Goal: Task Accomplishment & Management: Manage account settings

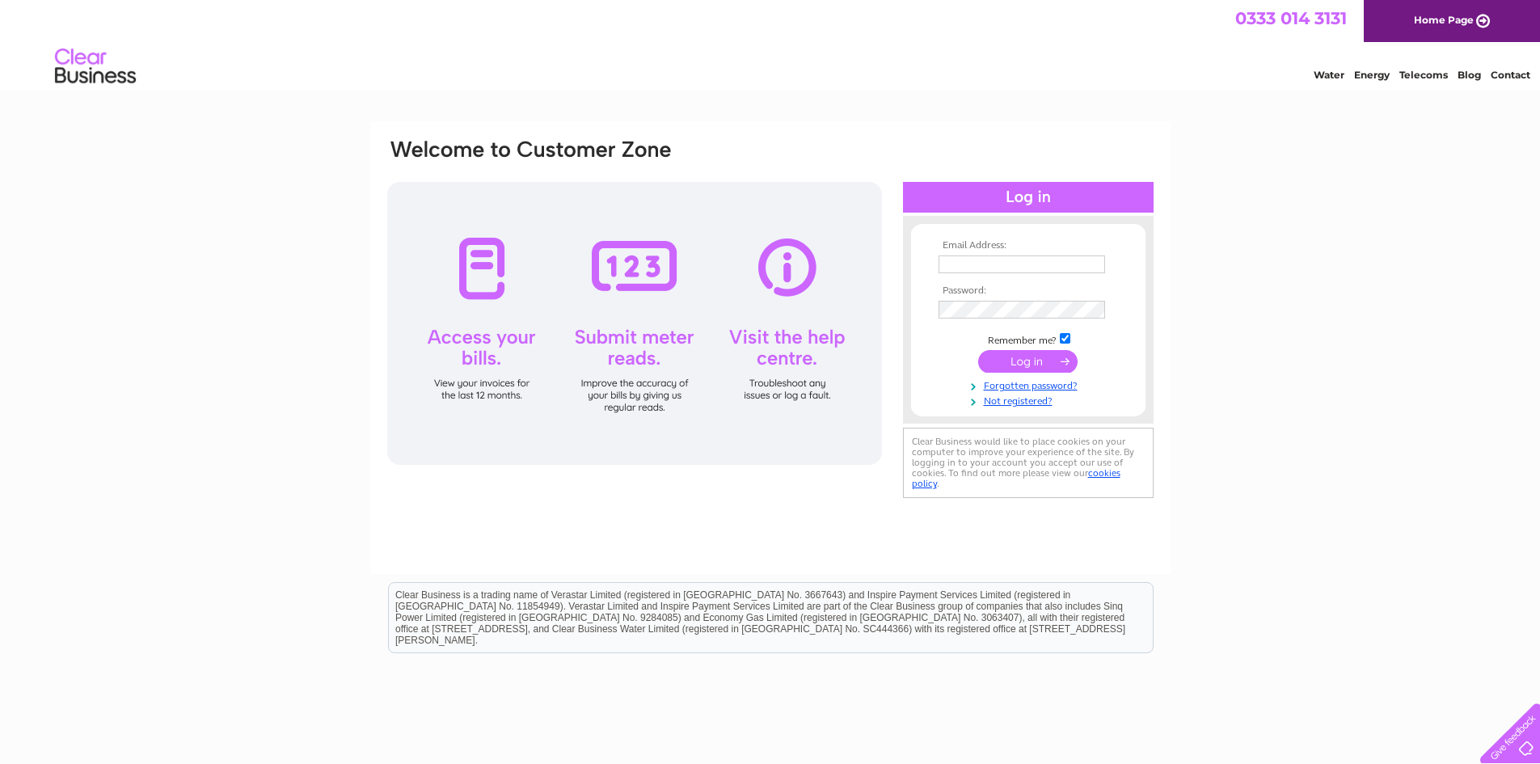
click at [993, 257] on input "text" at bounding box center [1022, 264] width 167 height 18
type input "joy.dixon@brysons.org.uk"
click at [1024, 360] on input "submit" at bounding box center [1027, 361] width 99 height 23
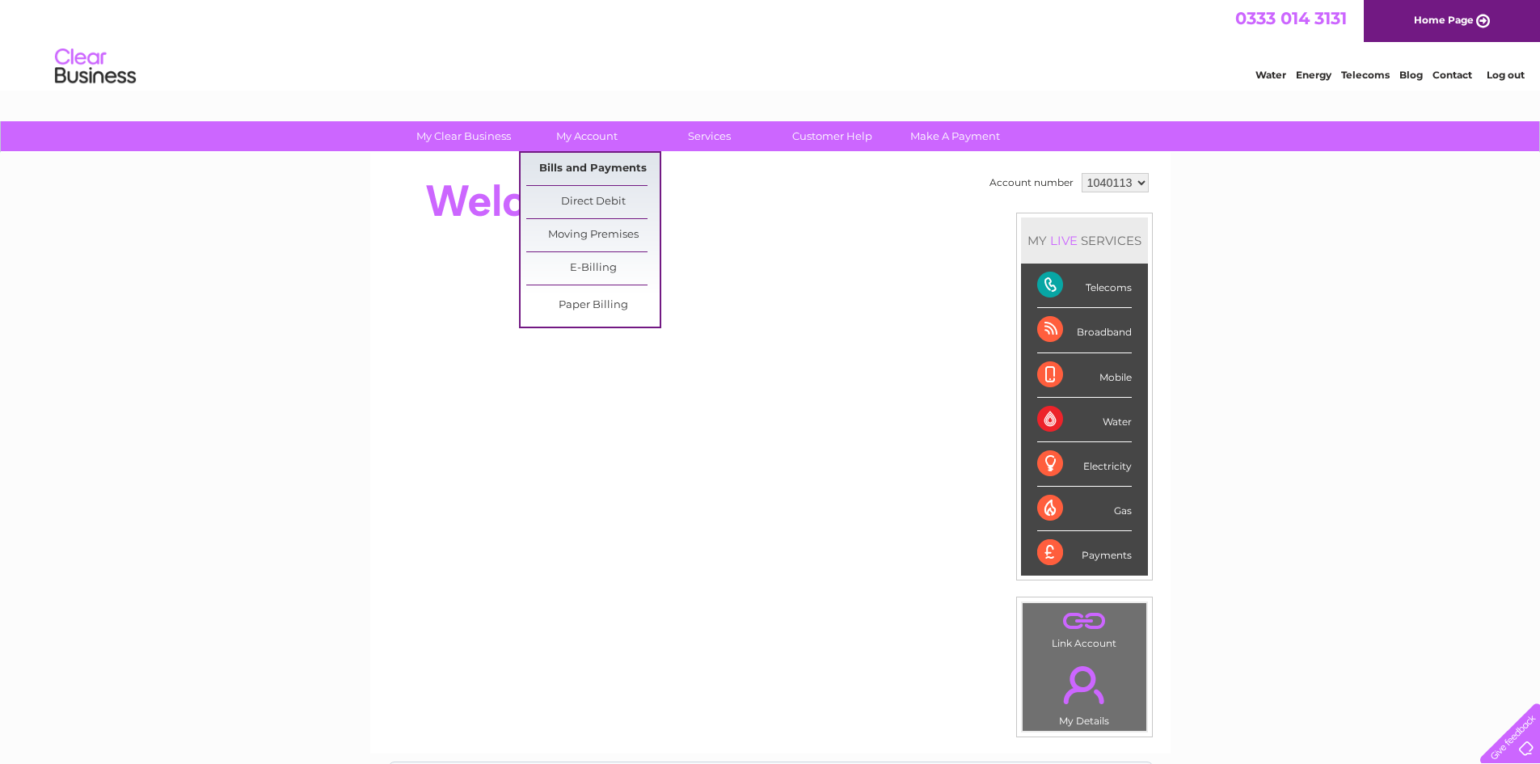
click at [604, 161] on link "Bills and Payments" at bounding box center [592, 169] width 133 height 32
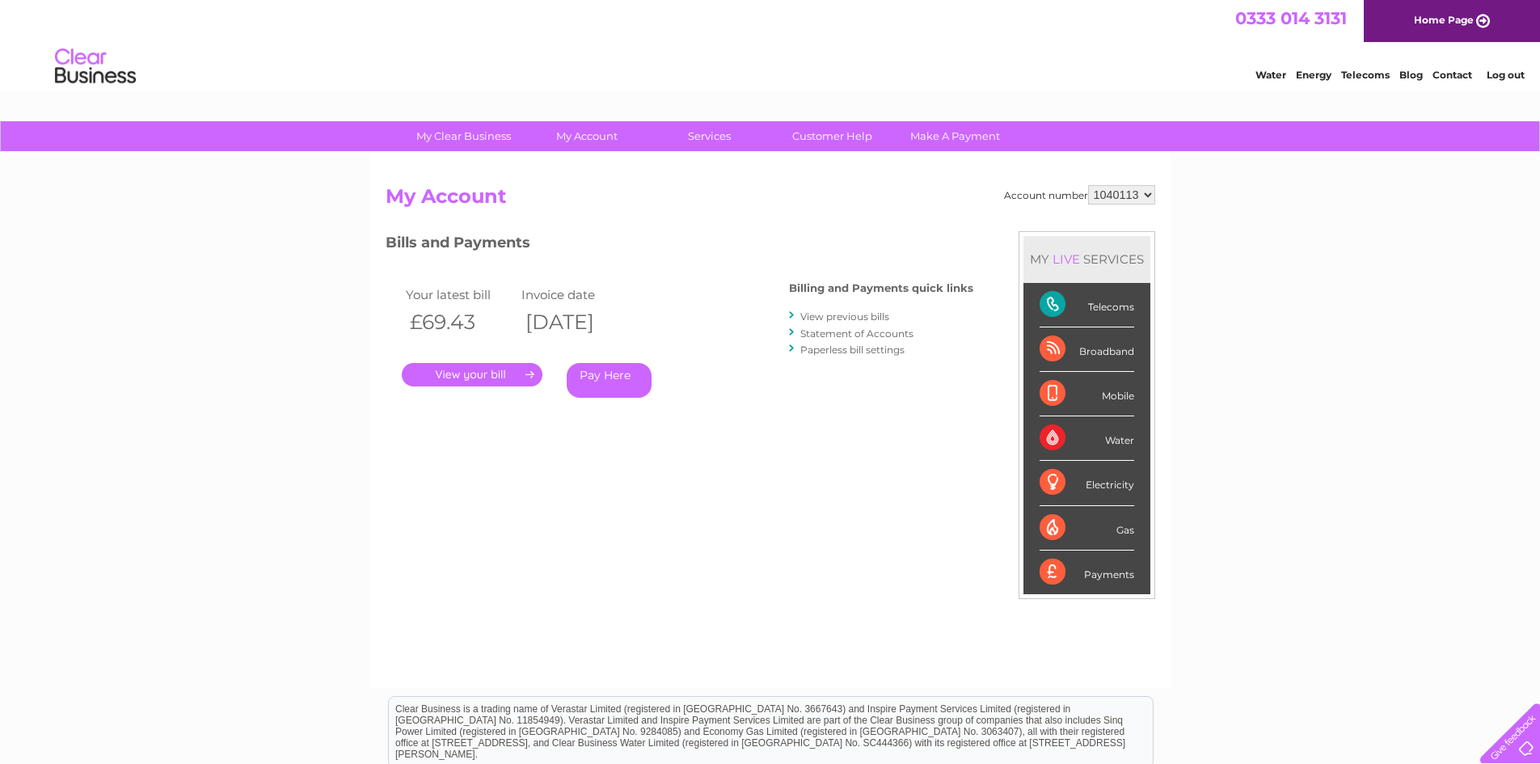
click at [477, 377] on link "." at bounding box center [472, 374] width 141 height 23
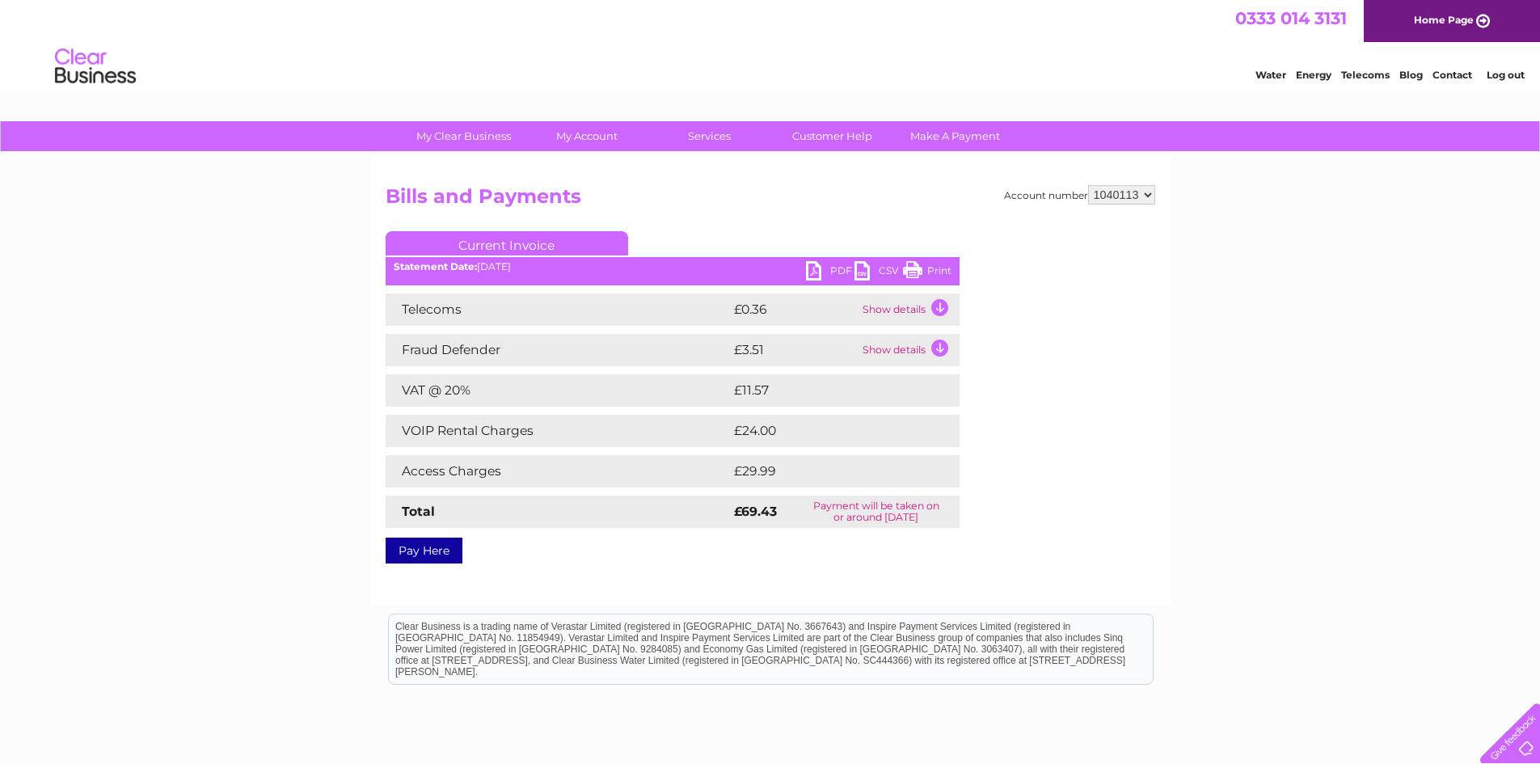
click at [826, 268] on link "PDF" at bounding box center [830, 272] width 49 height 23
click at [1500, 74] on link "Log out" at bounding box center [1506, 75] width 38 height 12
